Goal: Check status: Check status

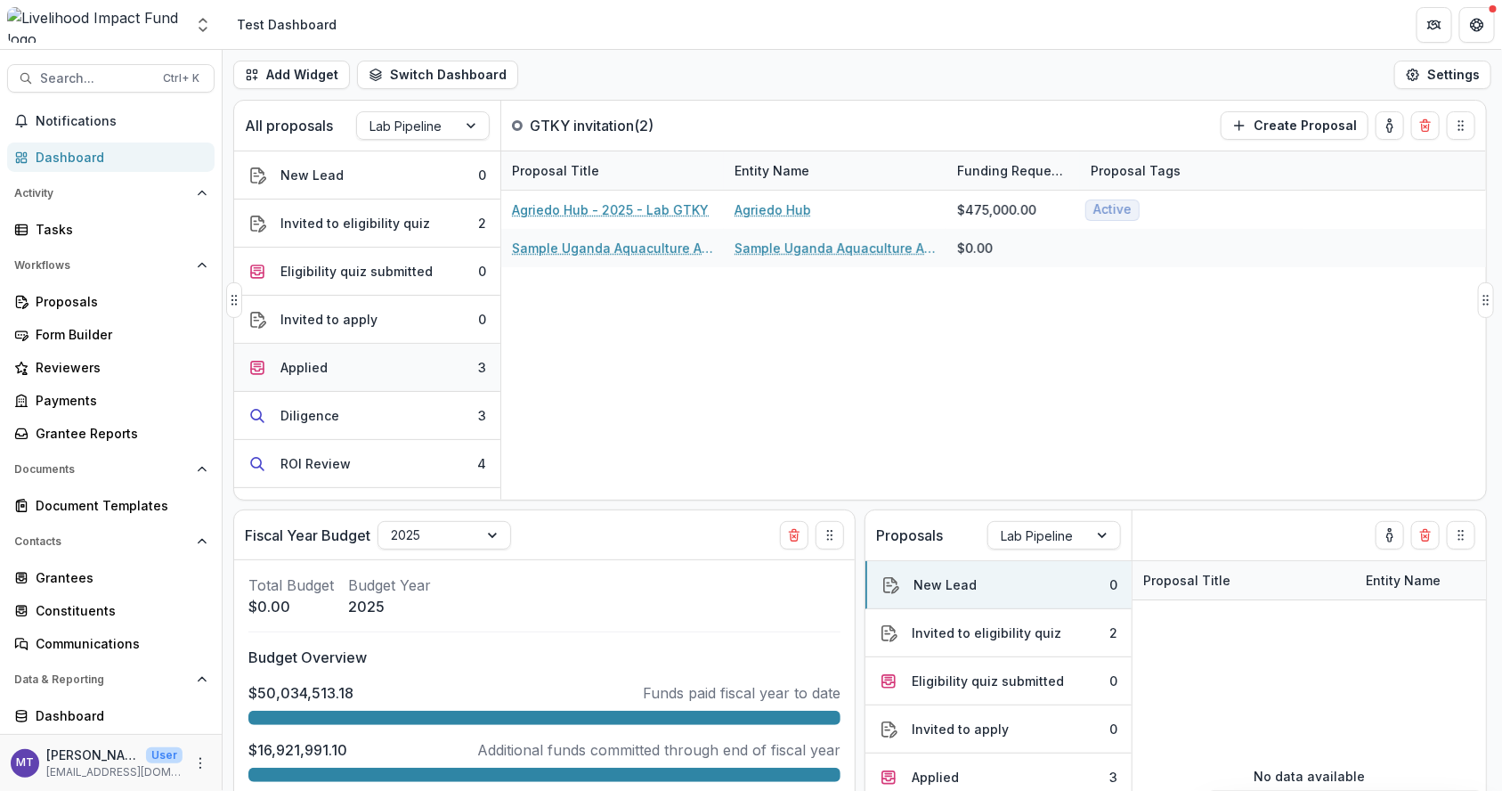
click at [331, 359] on button "Applied 3" at bounding box center [367, 368] width 266 height 48
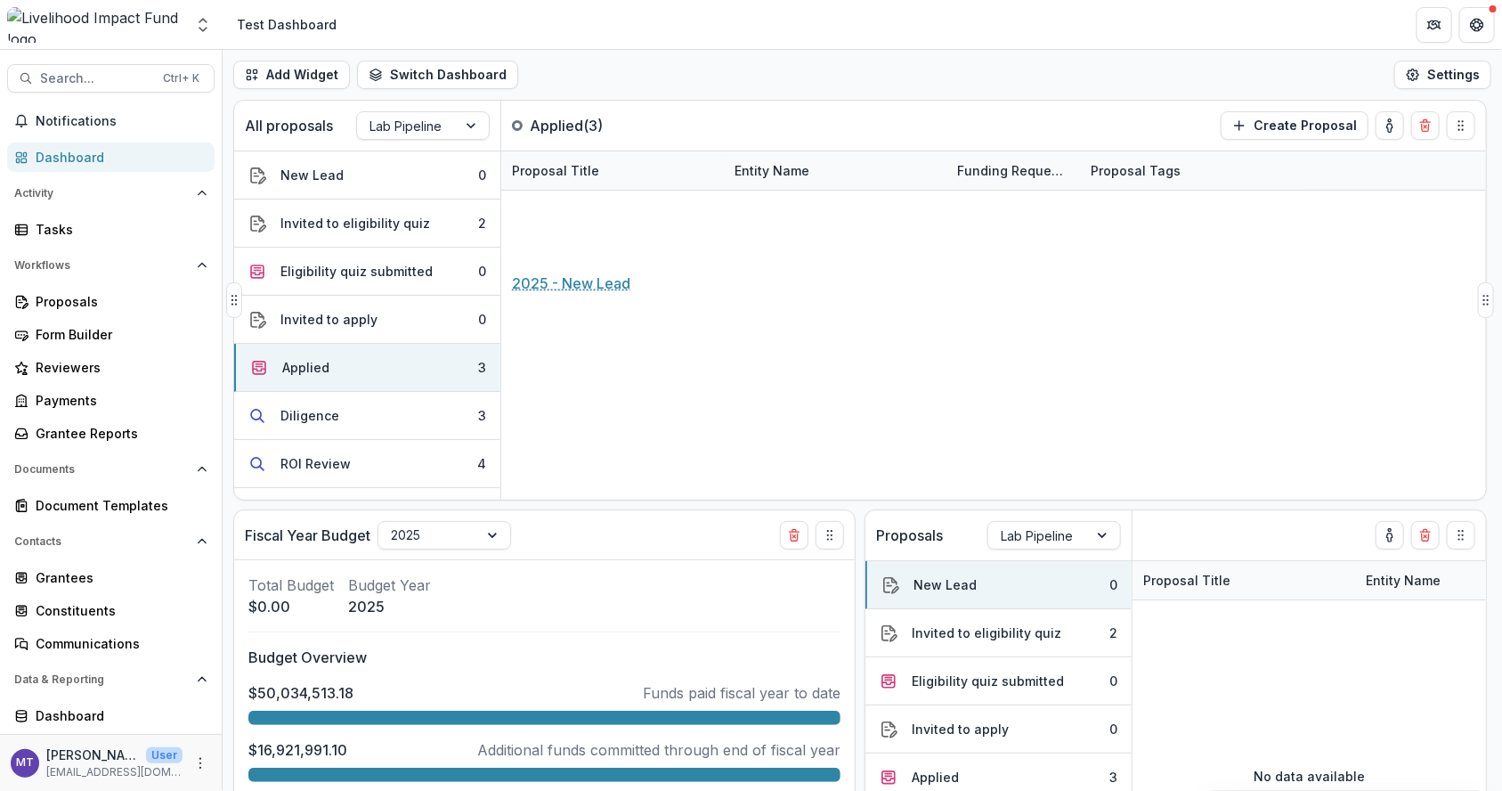
click at [589, 239] on link "2025 - New Lead" at bounding box center [566, 248] width 108 height 19
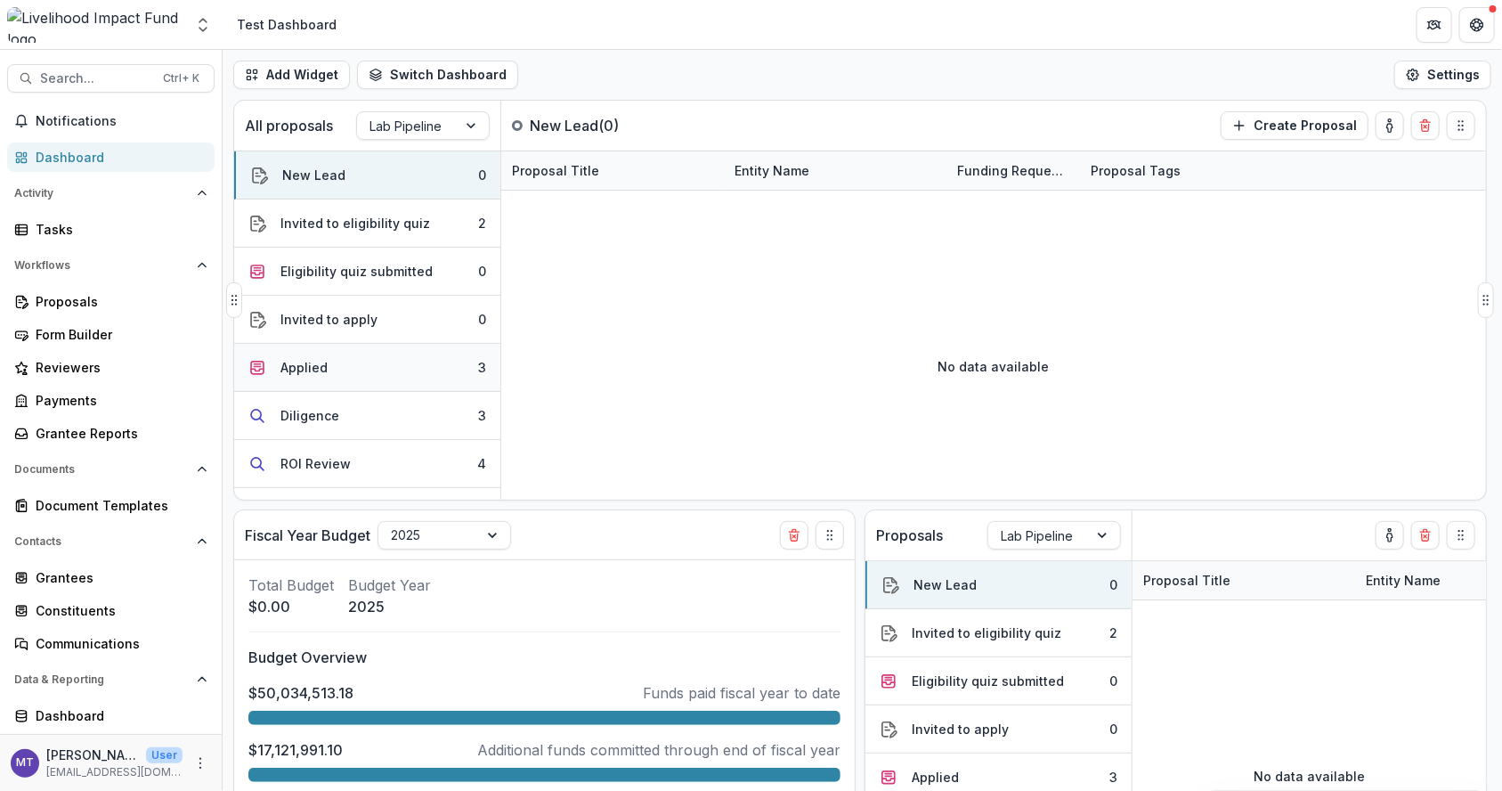
click at [355, 355] on button "Applied 3" at bounding box center [367, 368] width 266 height 48
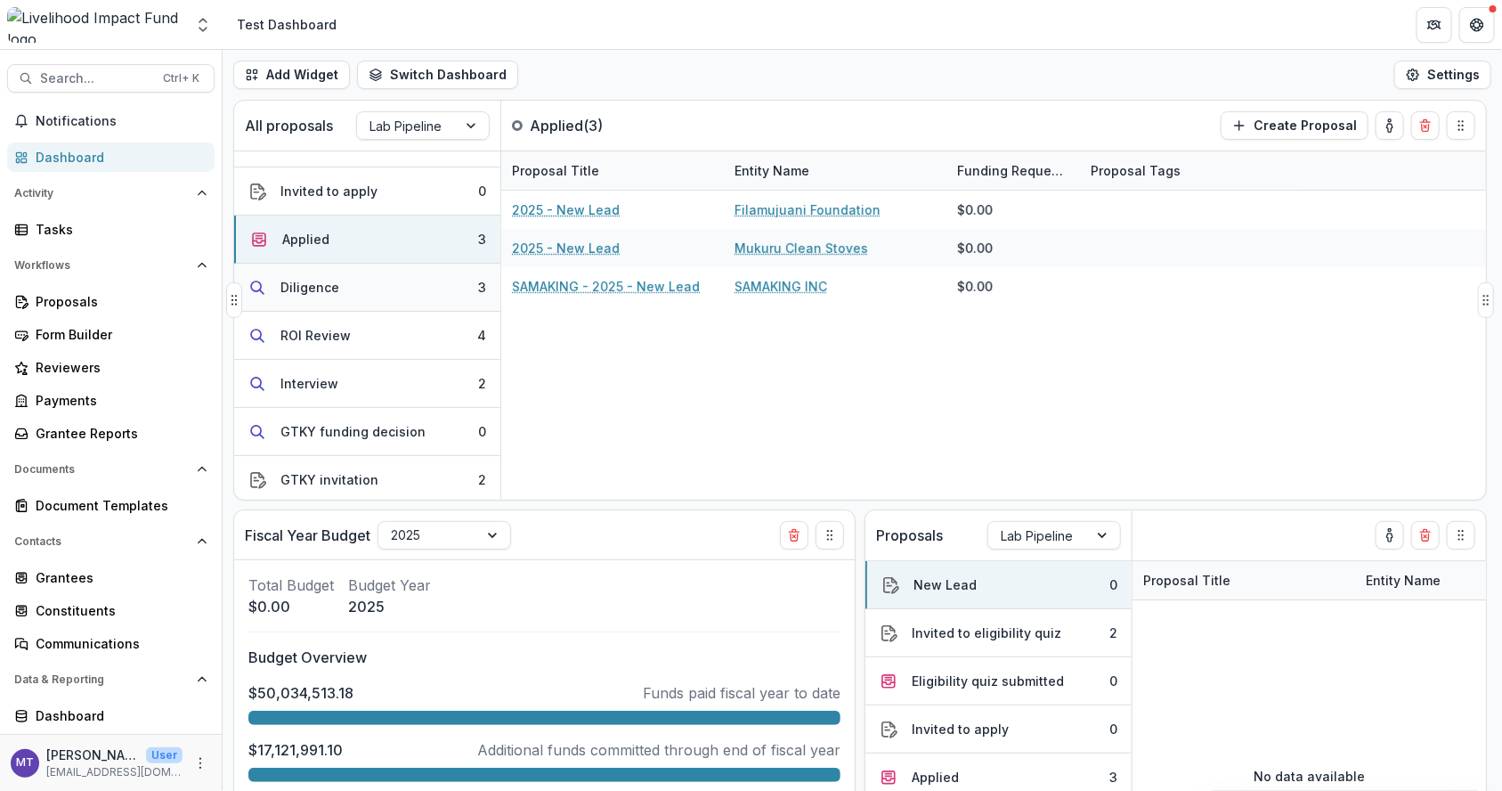
scroll to position [129, 0]
click at [379, 280] on button "Diligence 3" at bounding box center [367, 287] width 266 height 48
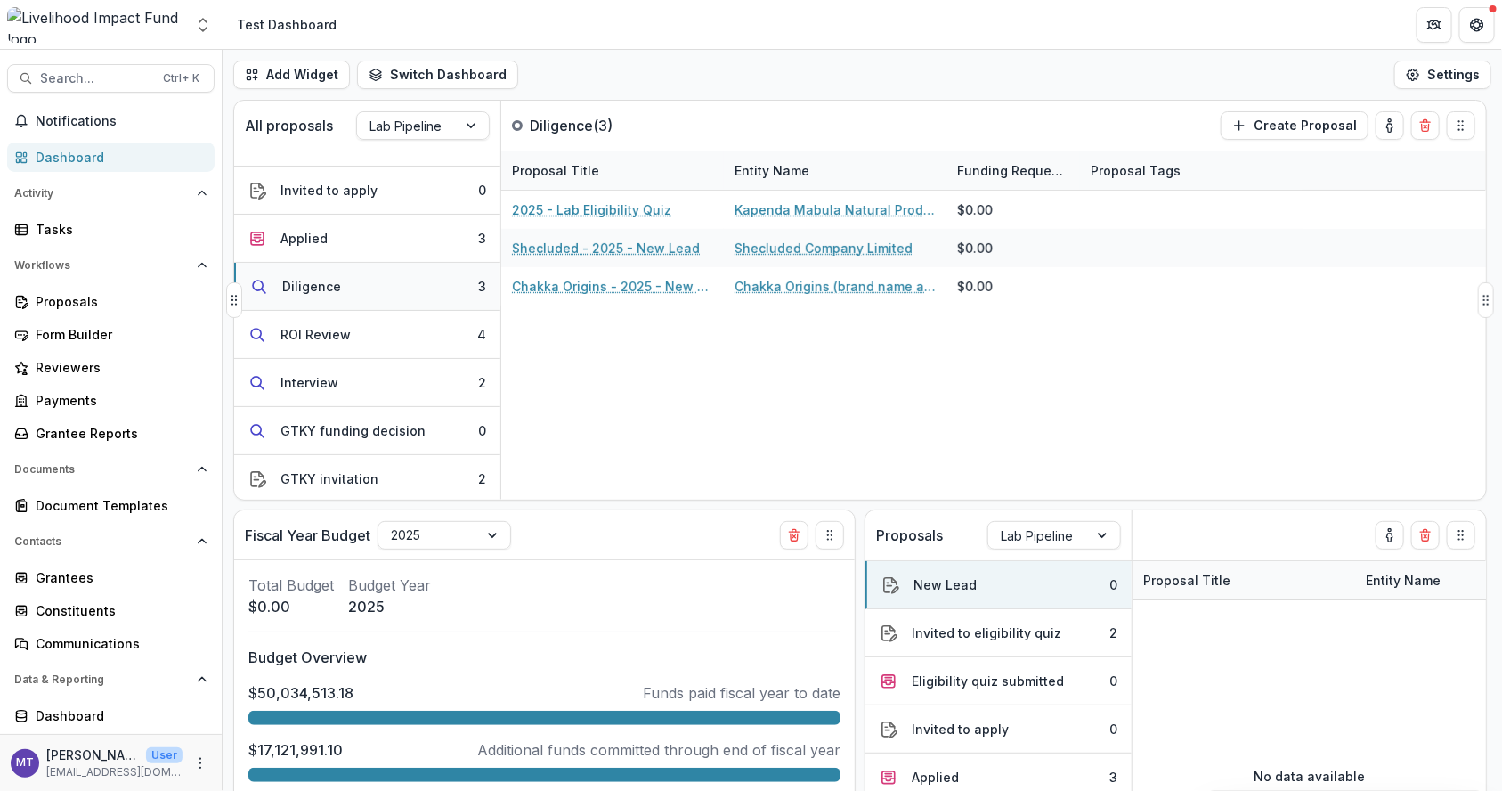
click at [384, 280] on button "Diligence 3" at bounding box center [367, 287] width 266 height 48
click at [422, 327] on button "ROI Review 4" at bounding box center [367, 335] width 266 height 48
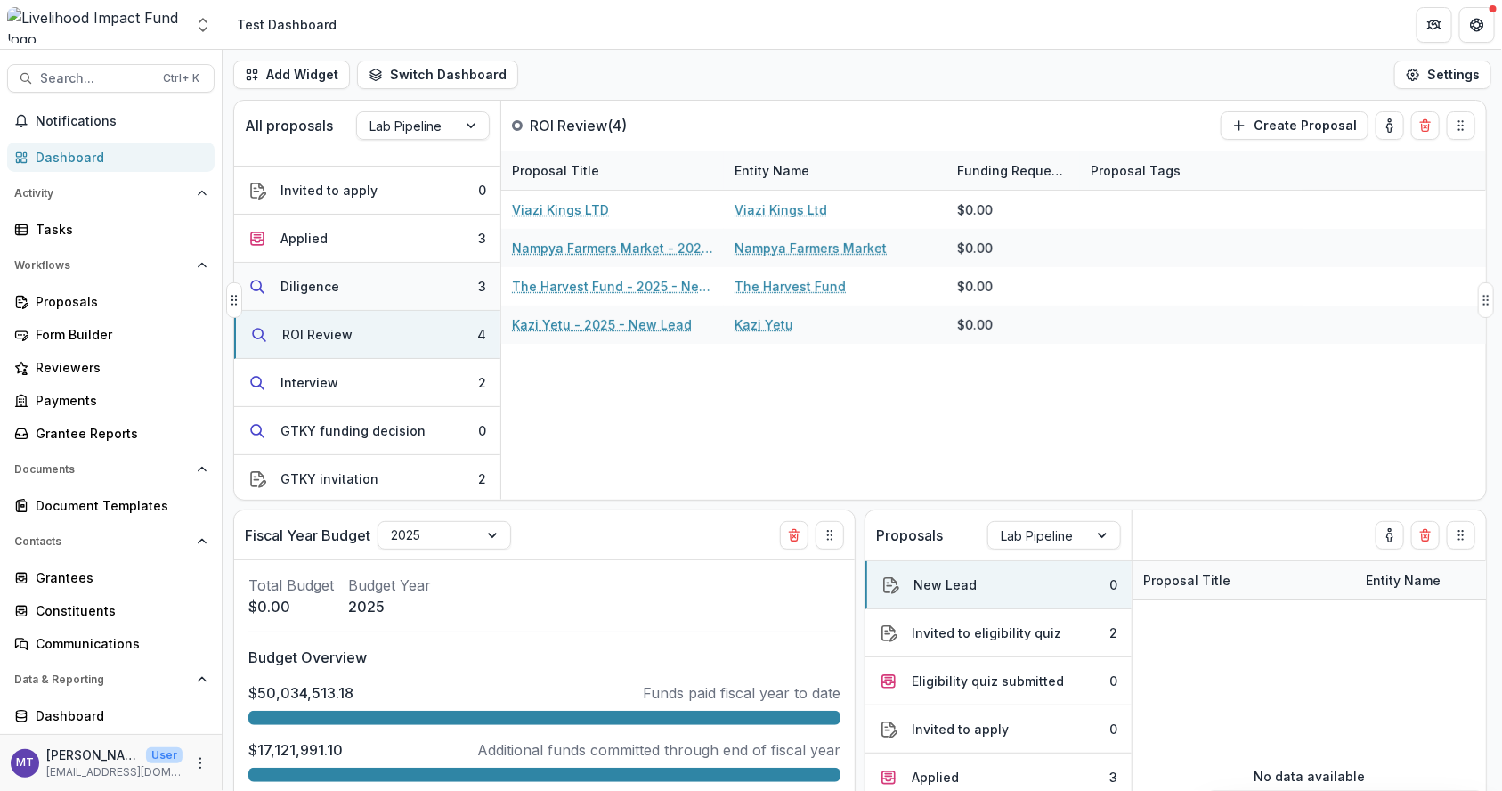
click at [386, 301] on button "Diligence 3" at bounding box center [367, 287] width 266 height 48
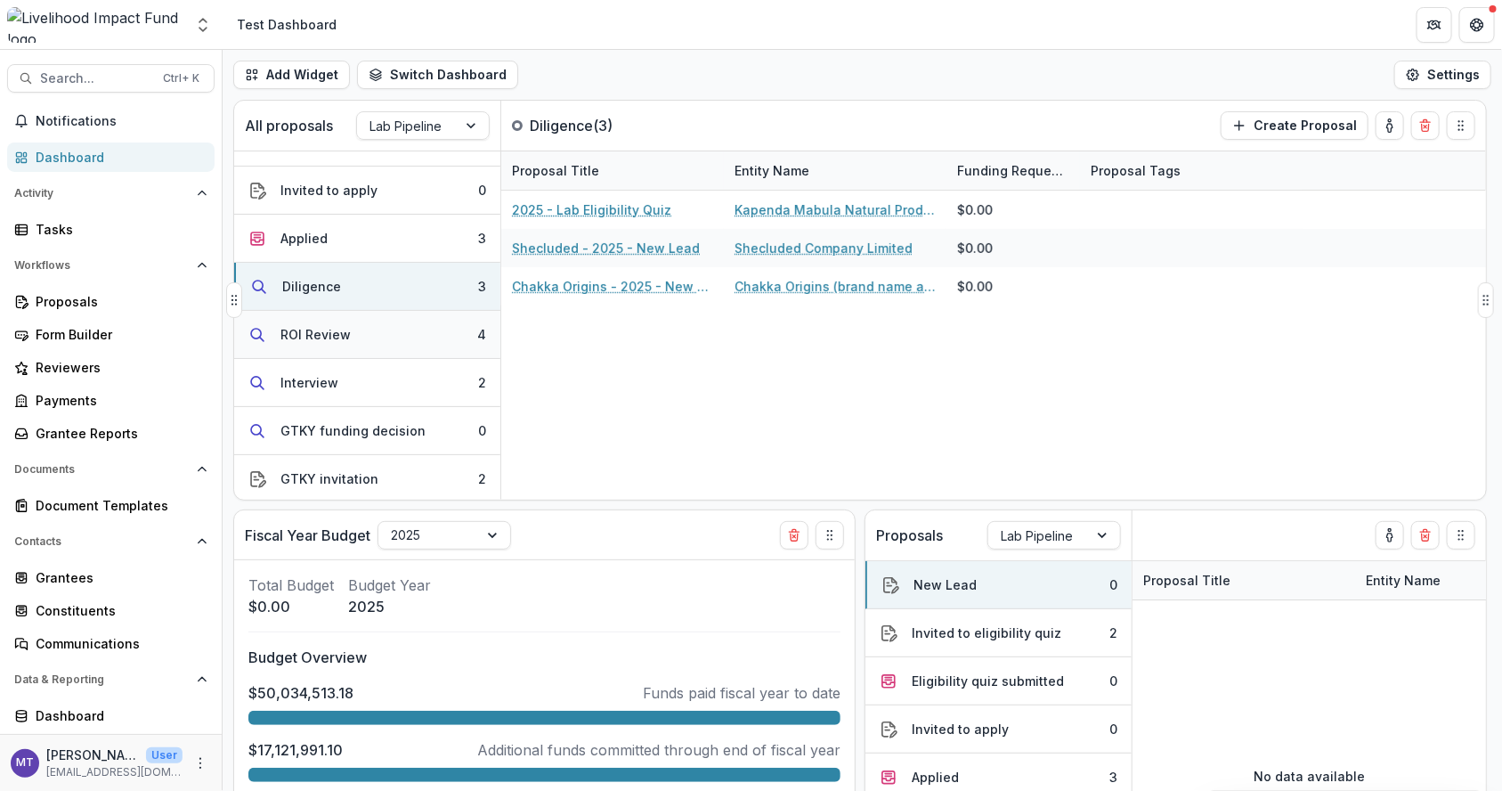
click at [386, 350] on button "ROI Review 4" at bounding box center [367, 335] width 266 height 48
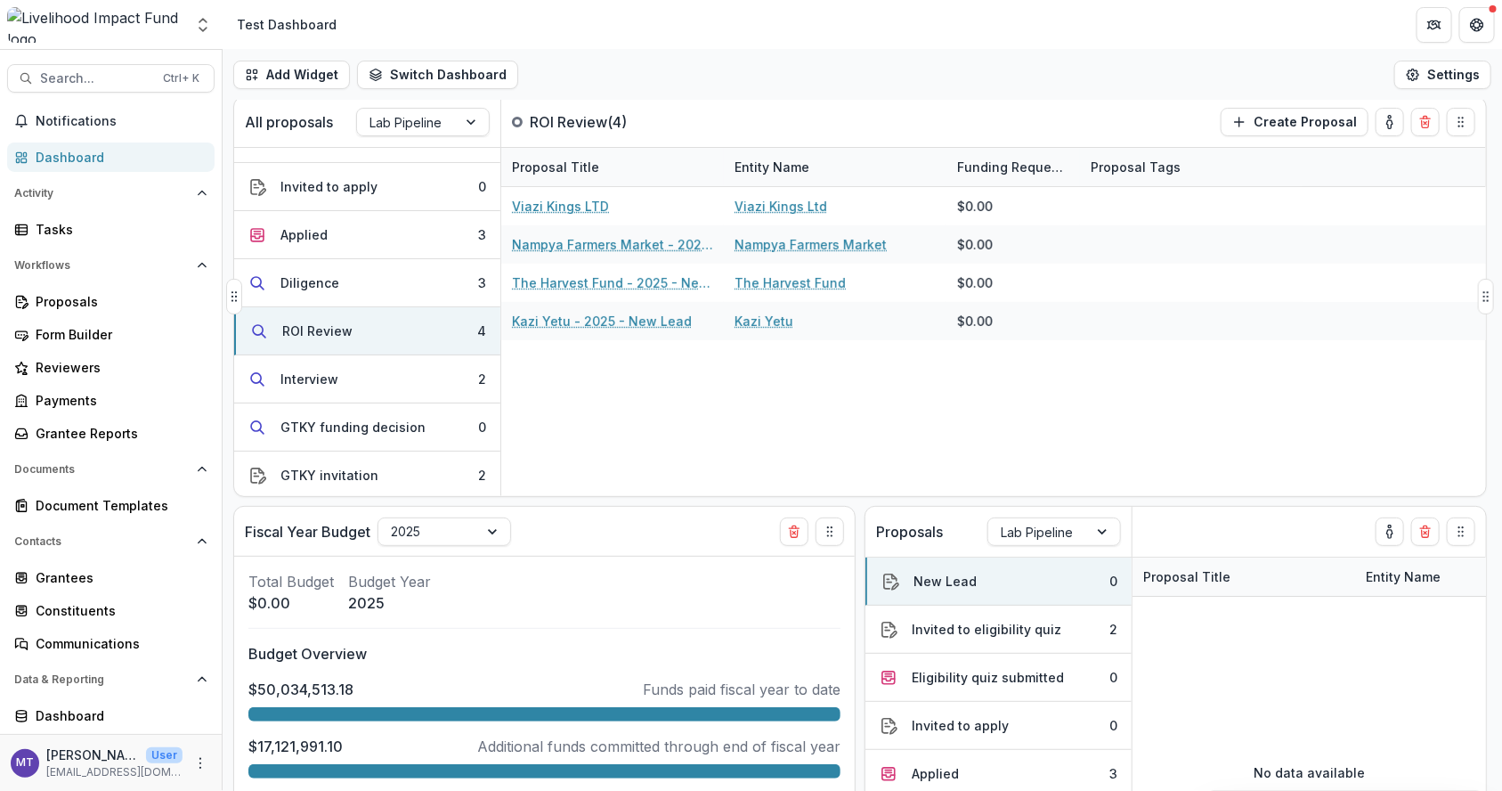
scroll to position [2, 0]
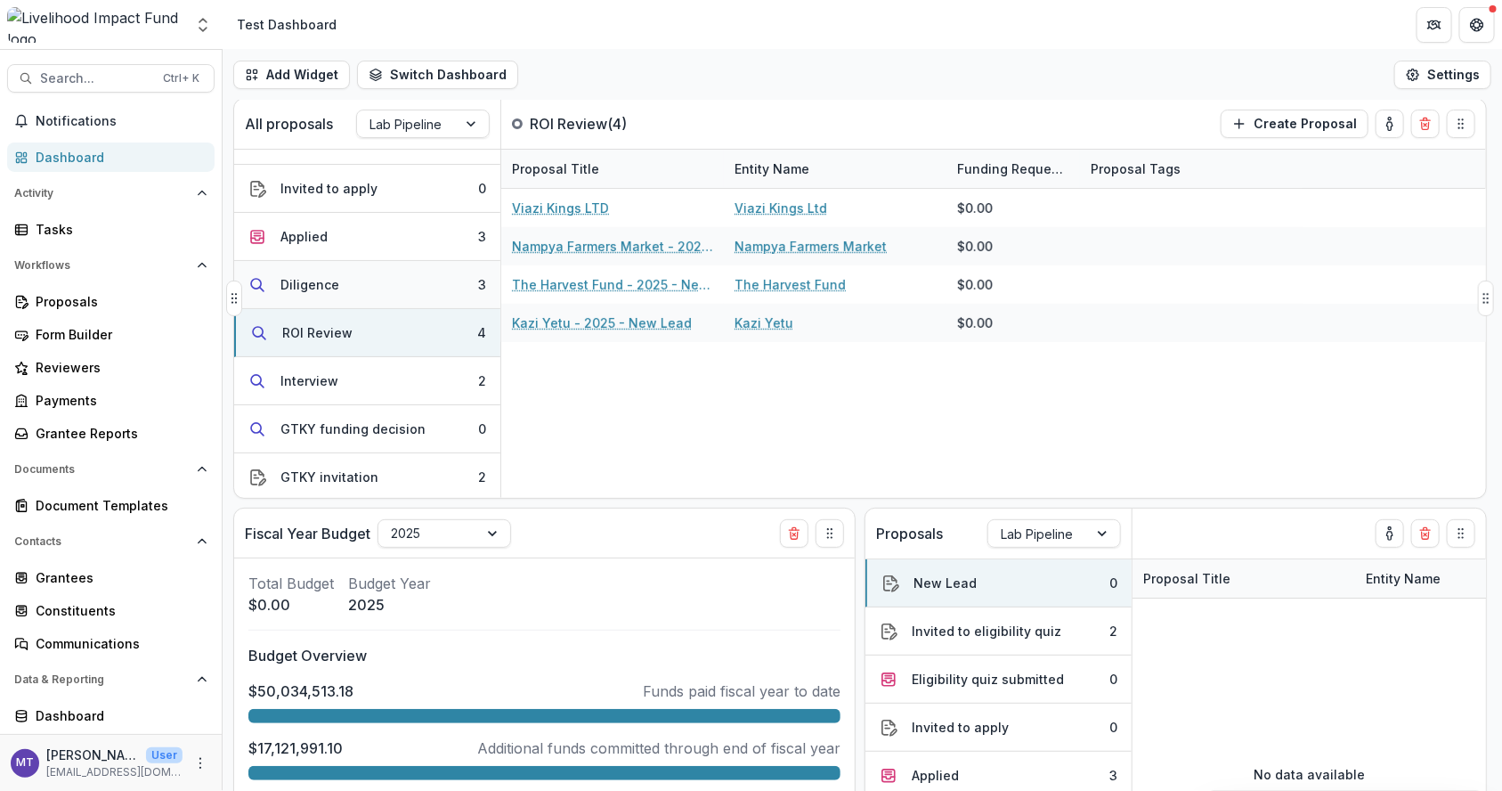
click at [378, 277] on button "Diligence 3" at bounding box center [367, 285] width 266 height 48
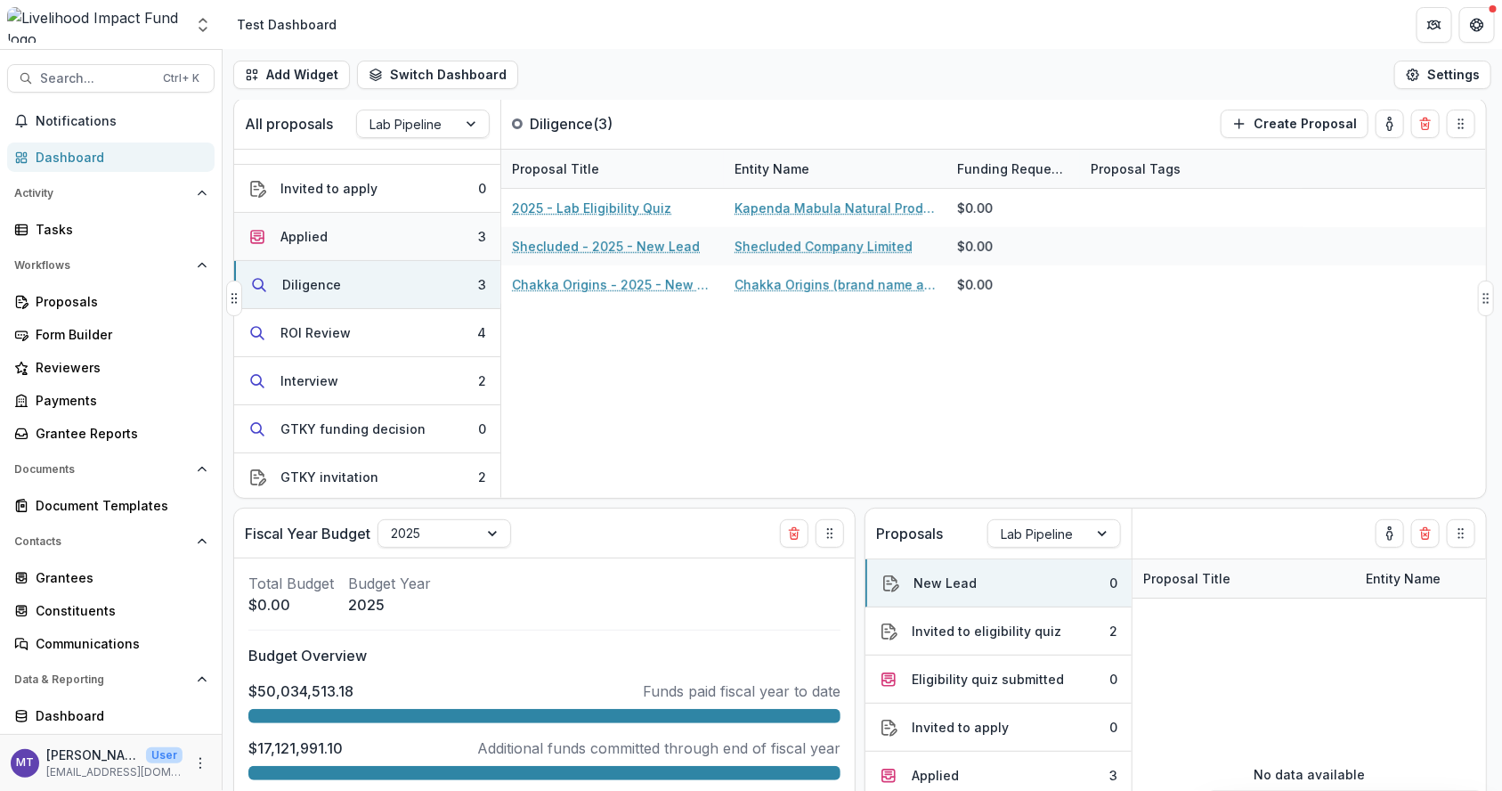
click at [426, 232] on button "Applied 3" at bounding box center [367, 237] width 266 height 48
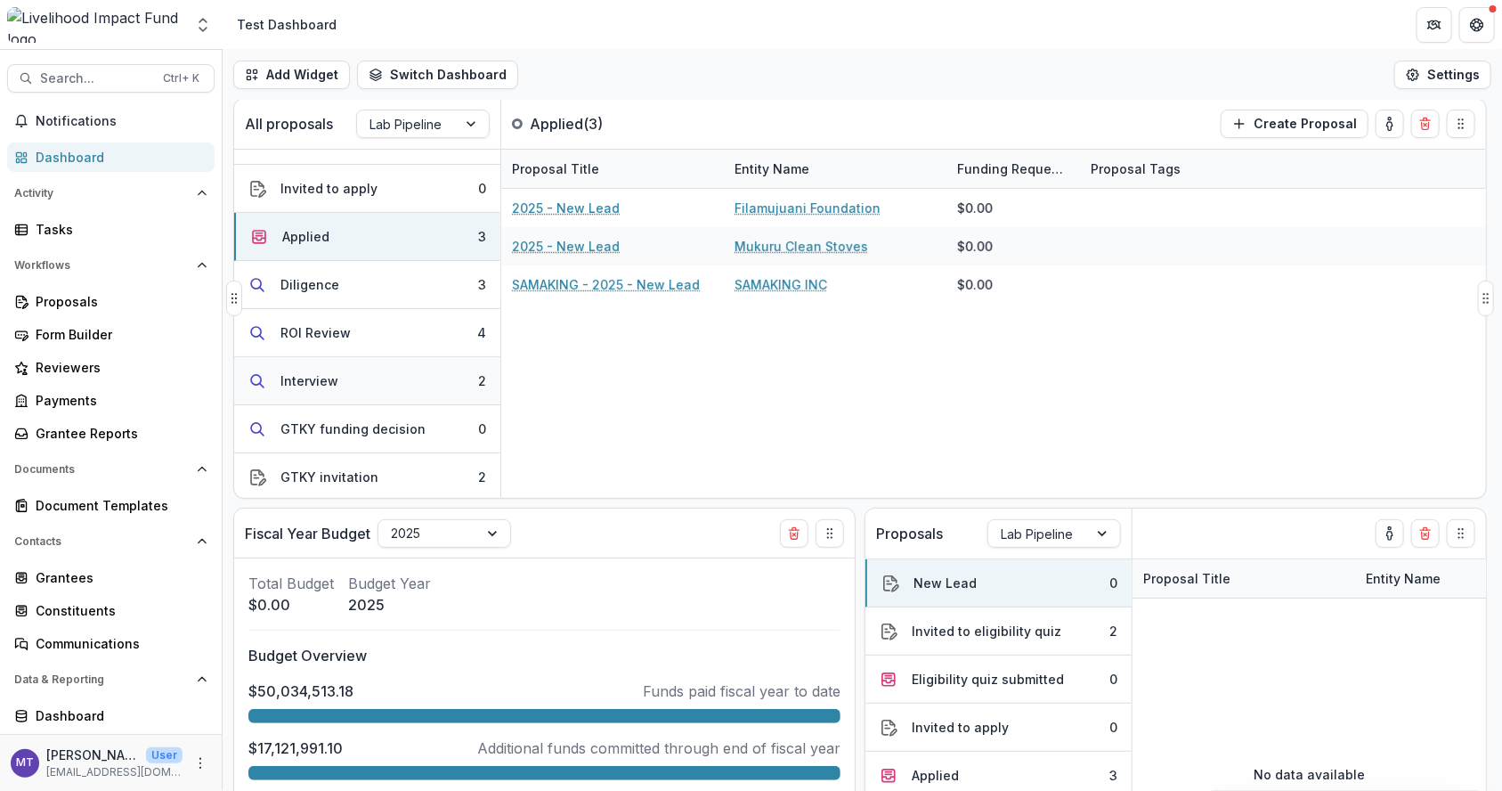
click at [405, 386] on button "Interview 2" at bounding box center [367, 381] width 266 height 48
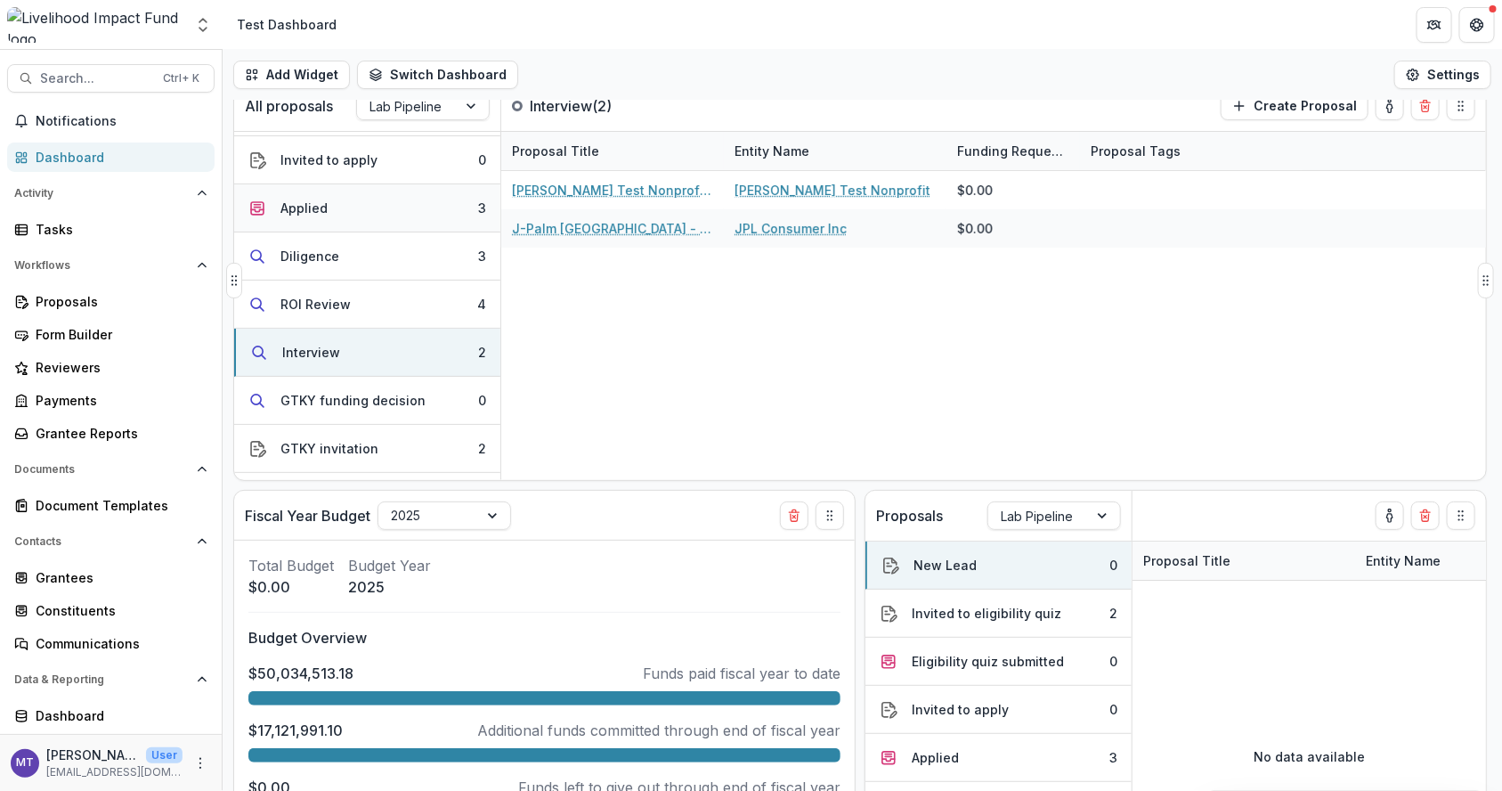
scroll to position [145, 0]
click at [409, 426] on button "GTKY invitation 2" at bounding box center [367, 443] width 266 height 48
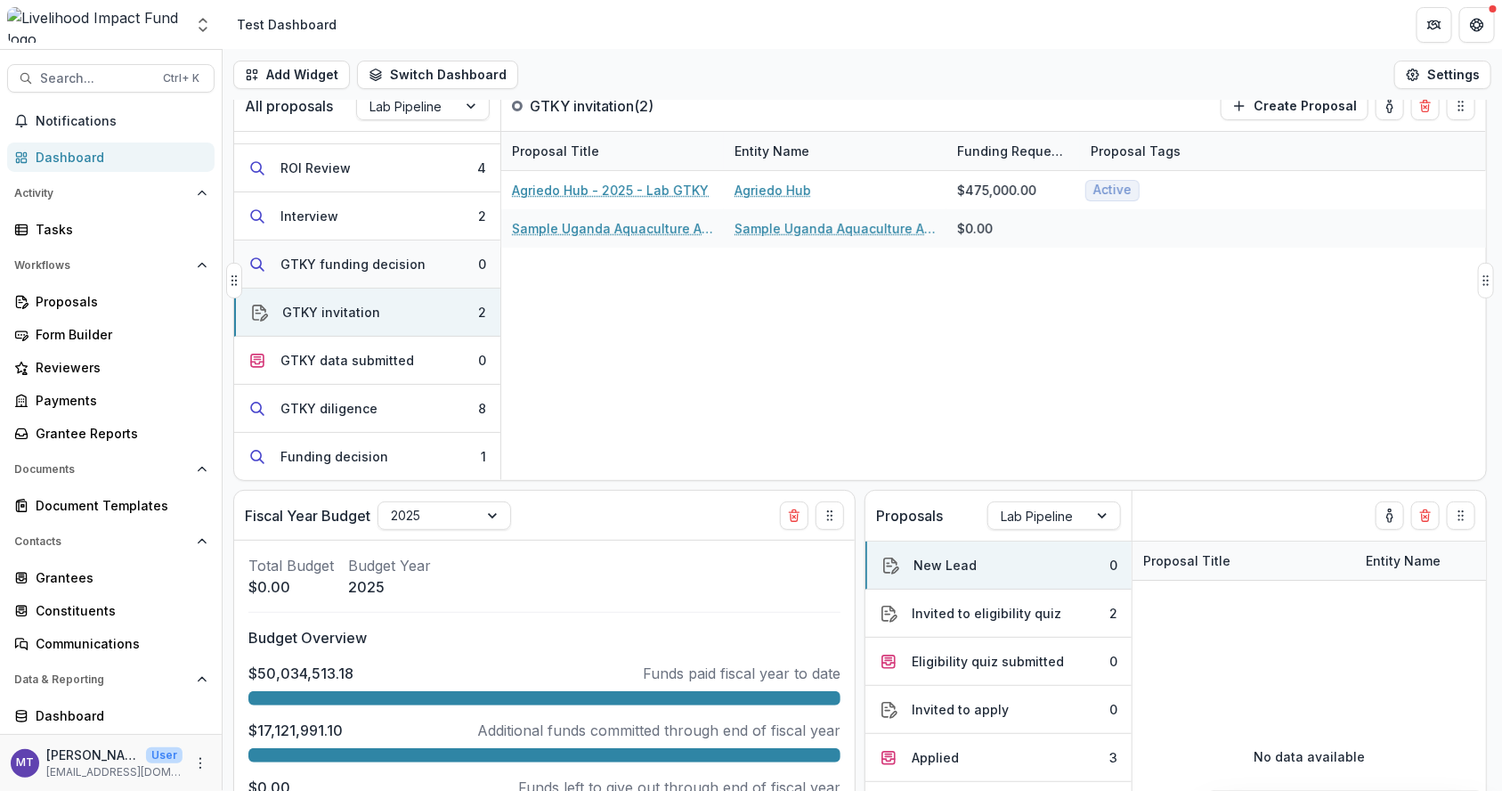
scroll to position [281, 0]
click at [396, 407] on button "GTKY diligence 8" at bounding box center [367, 403] width 266 height 48
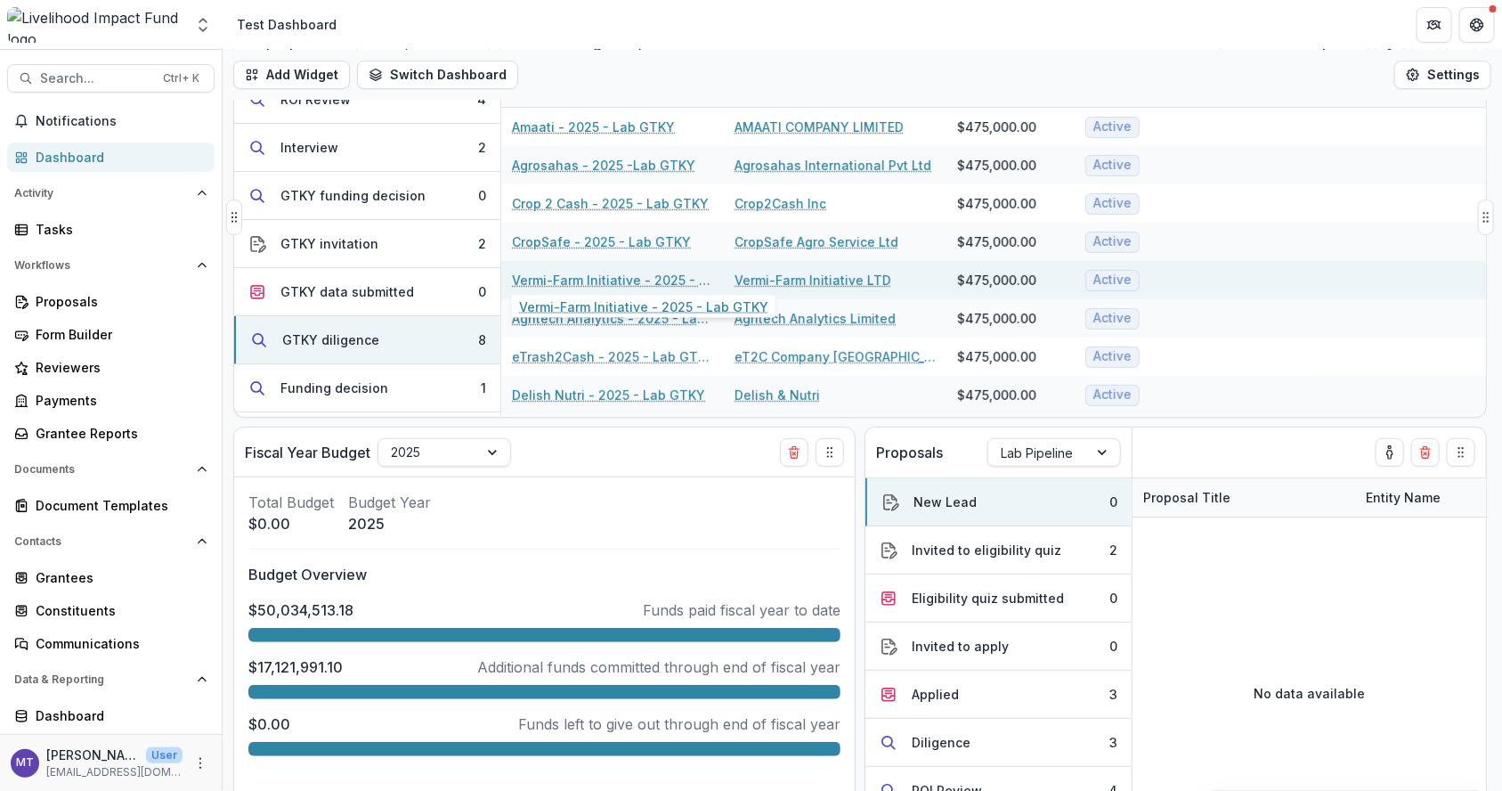
scroll to position [100, 0]
